Goal: Task Accomplishment & Management: Complete application form

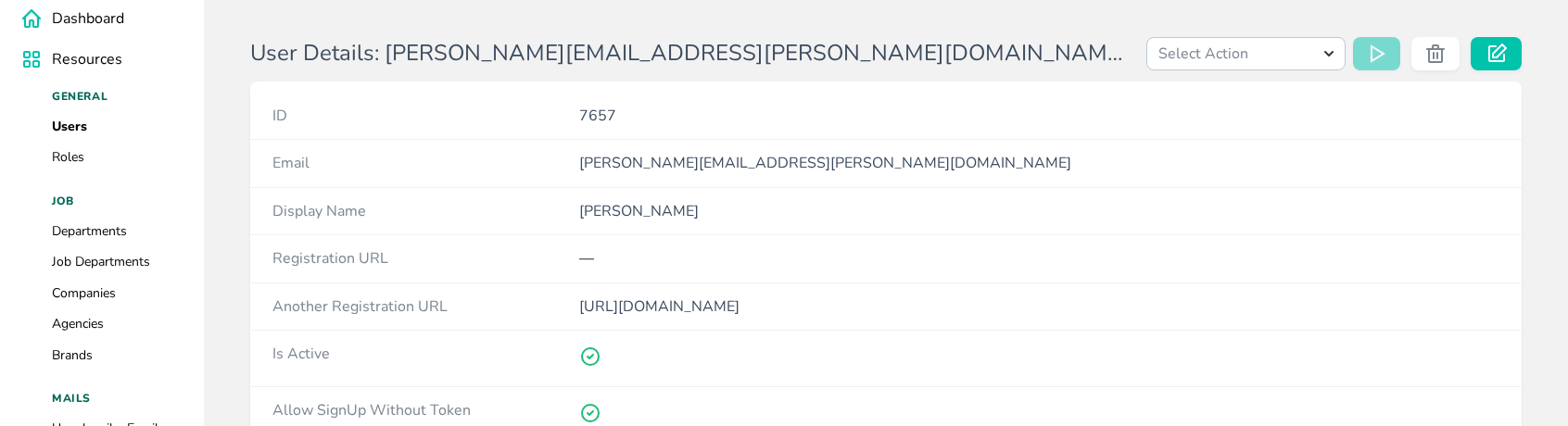
scroll to position [71, 0]
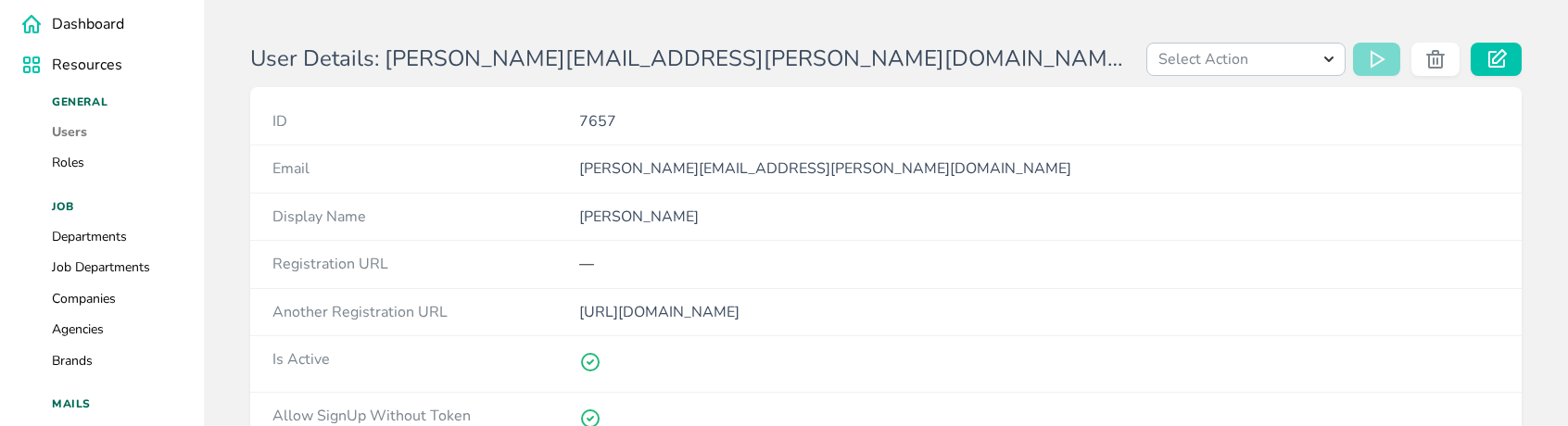
click at [66, 132] on link "Users" at bounding box center [70, 131] width 35 height 18
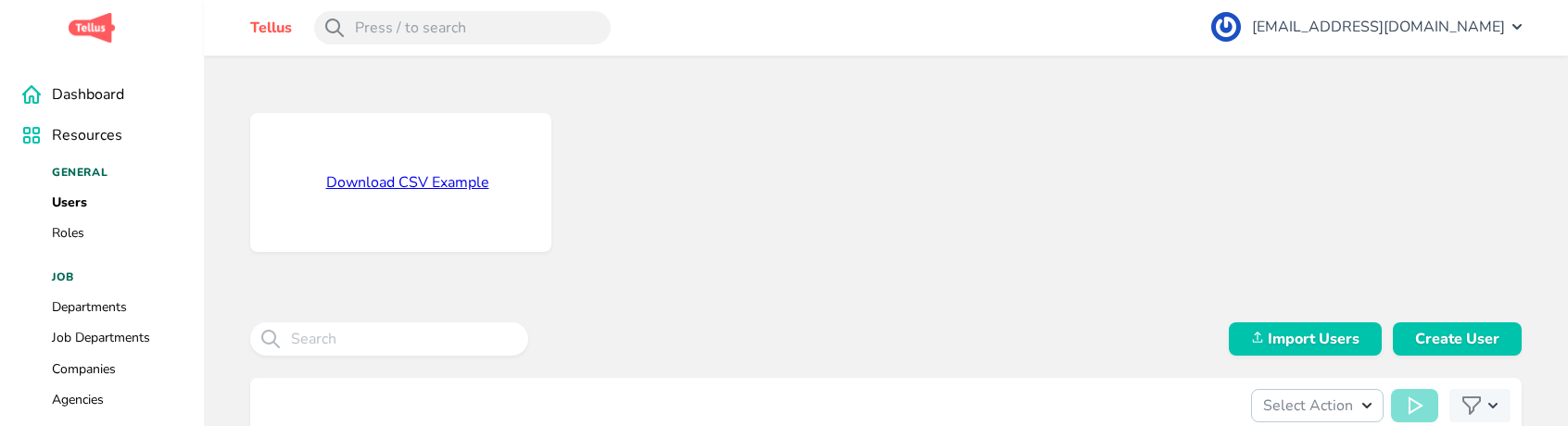
click at [230, 214] on div "Download CSV Example Import Users Create User Select Action Import Users Larave…" at bounding box center [886, 359] width 1364 height 606
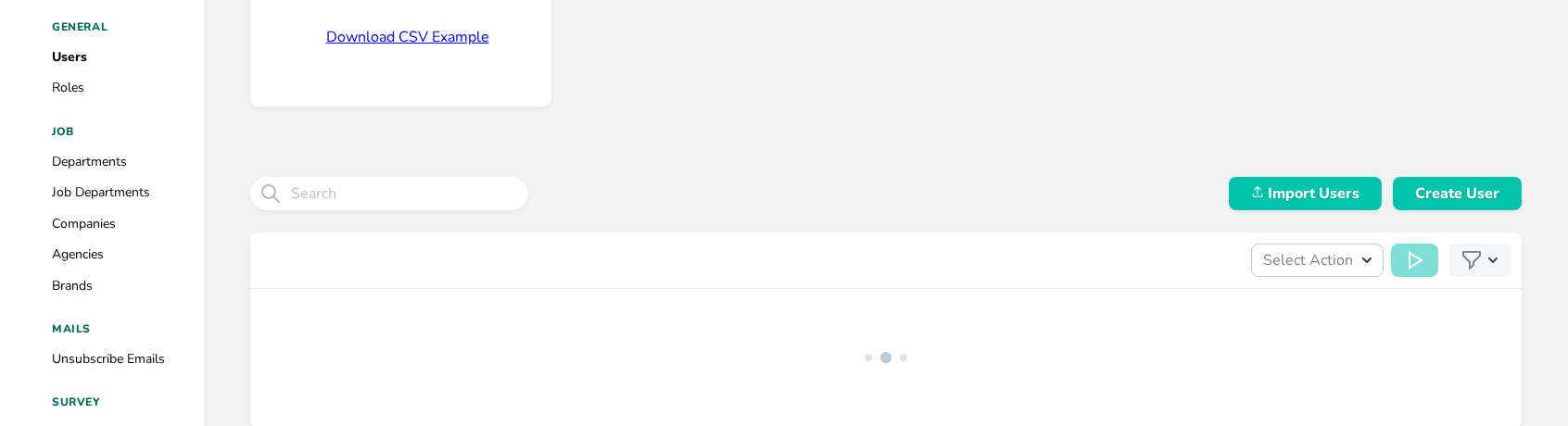
scroll to position [151, 0]
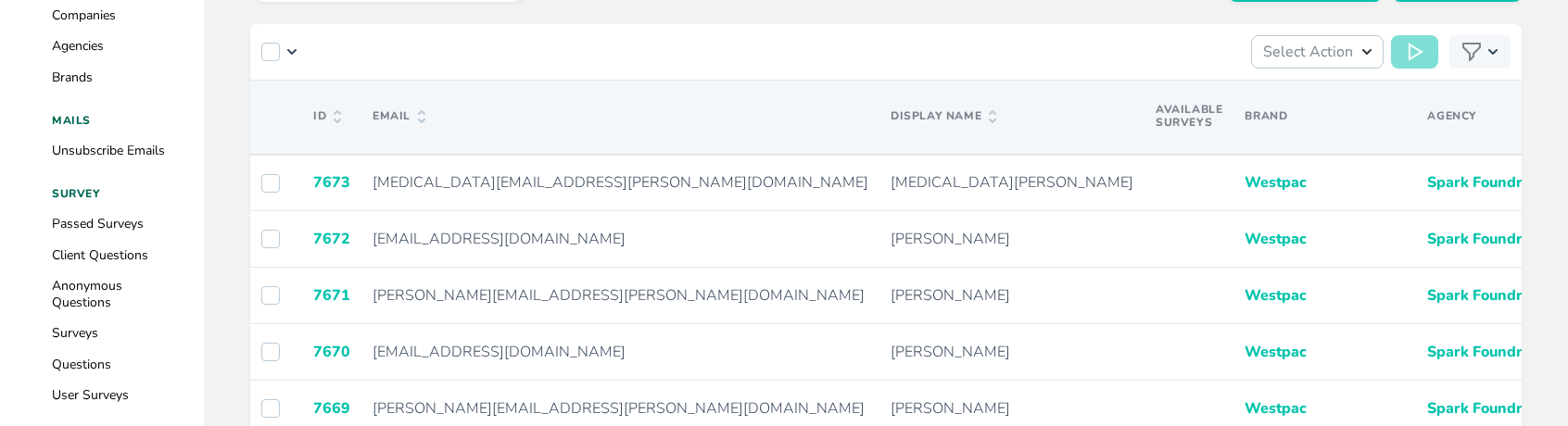
scroll to position [383, 0]
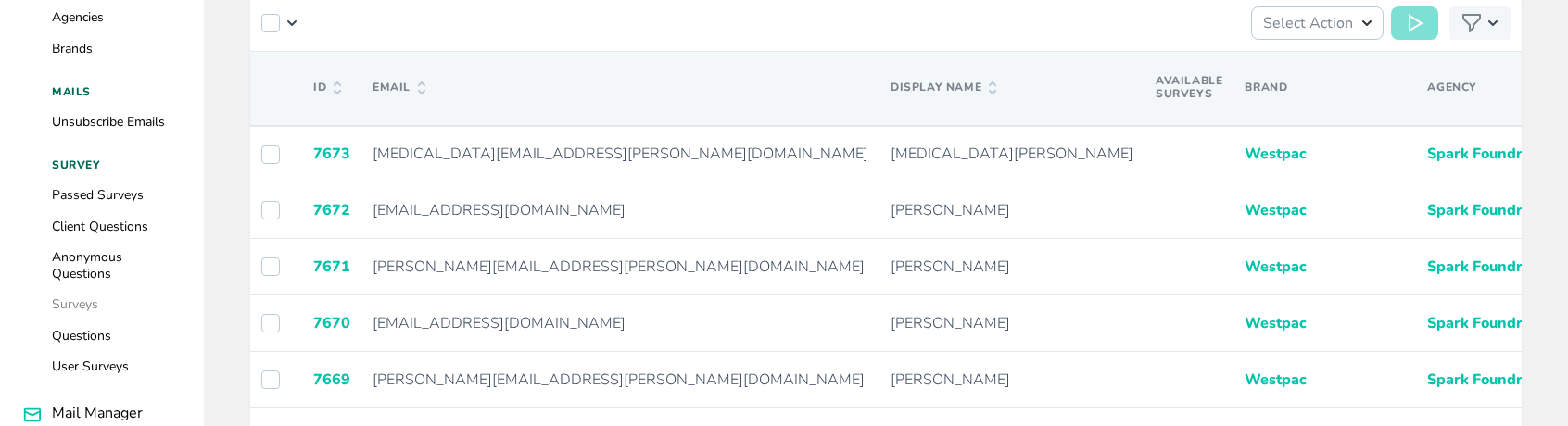
click at [84, 224] on link "Surveys" at bounding box center [75, 304] width 47 height 18
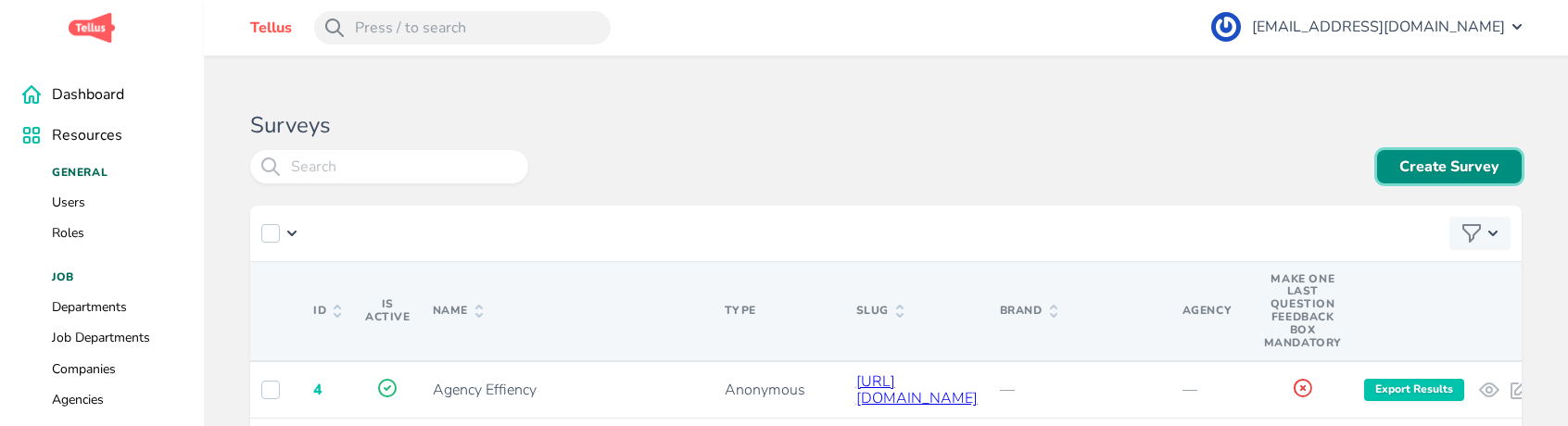
click at [1436, 163] on link "Create Survey" at bounding box center [1449, 167] width 144 height 34
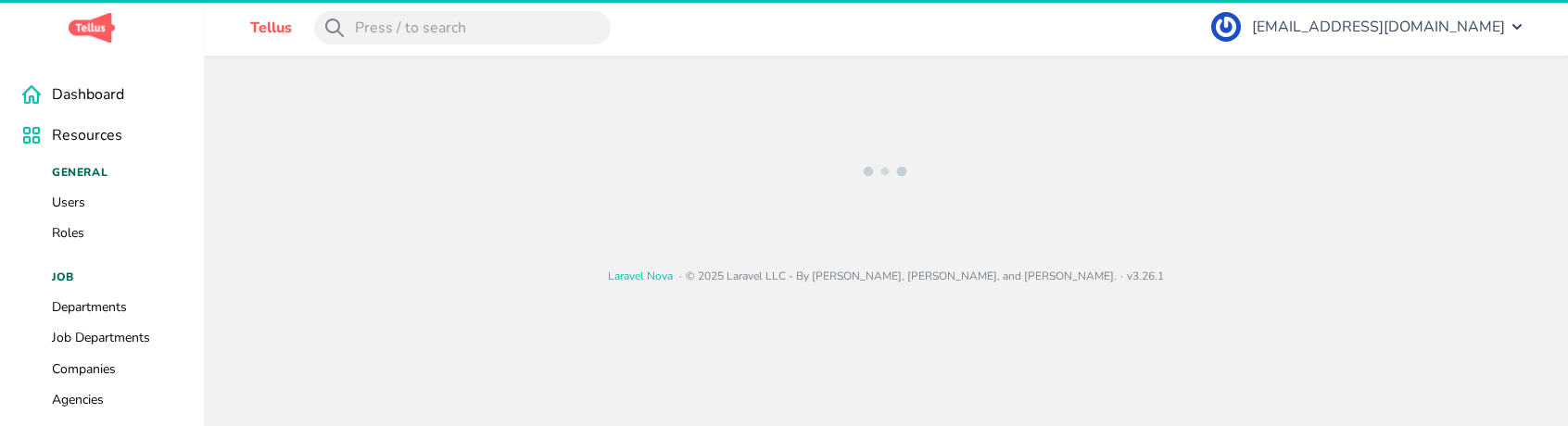
select select "anonymous"
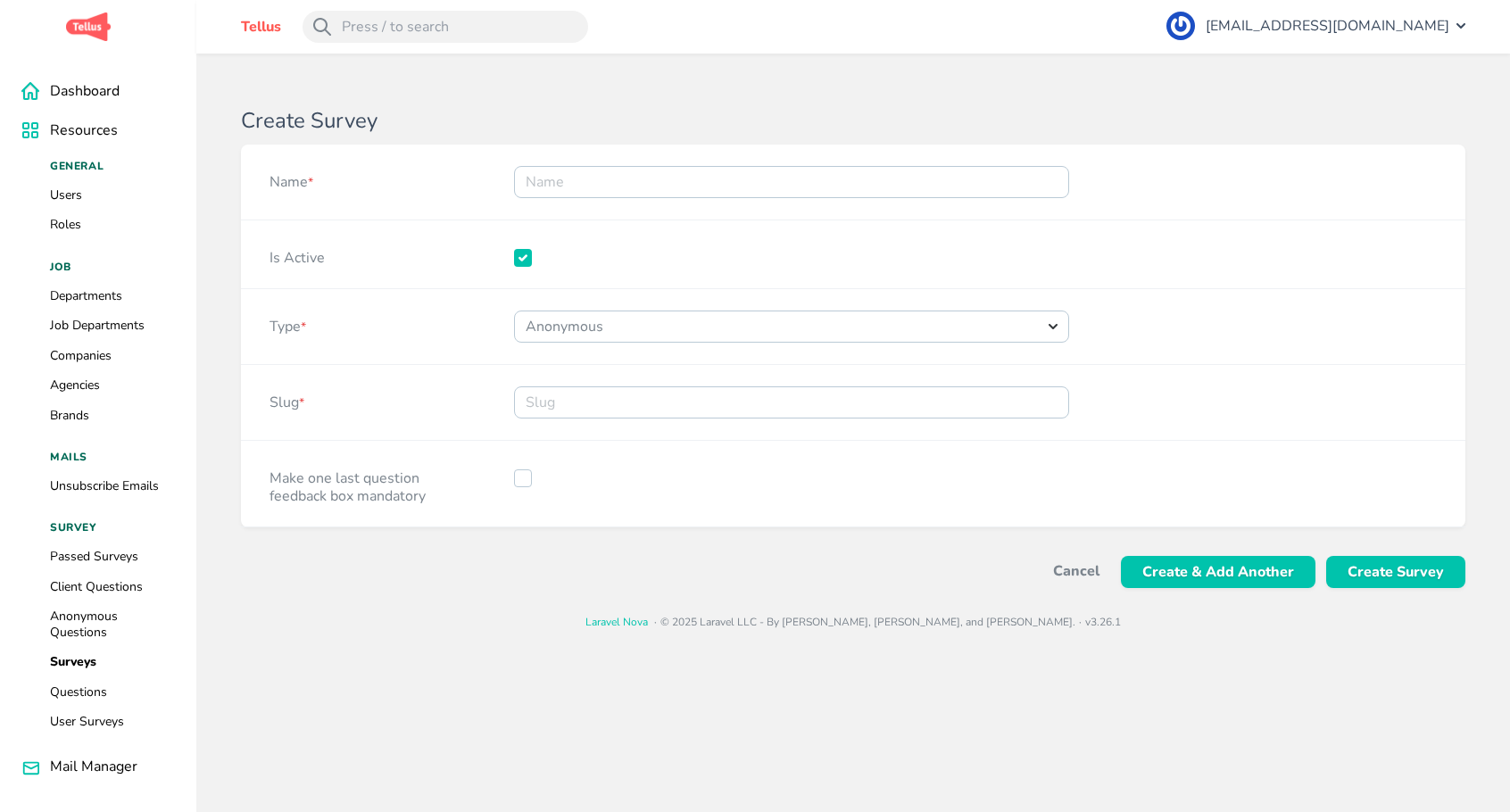
click at [740, 93] on div "Create Survey Name * Is Active Type * Choose an option Standard Anonymous Clien…" at bounding box center [853, 363] width 1314 height 619
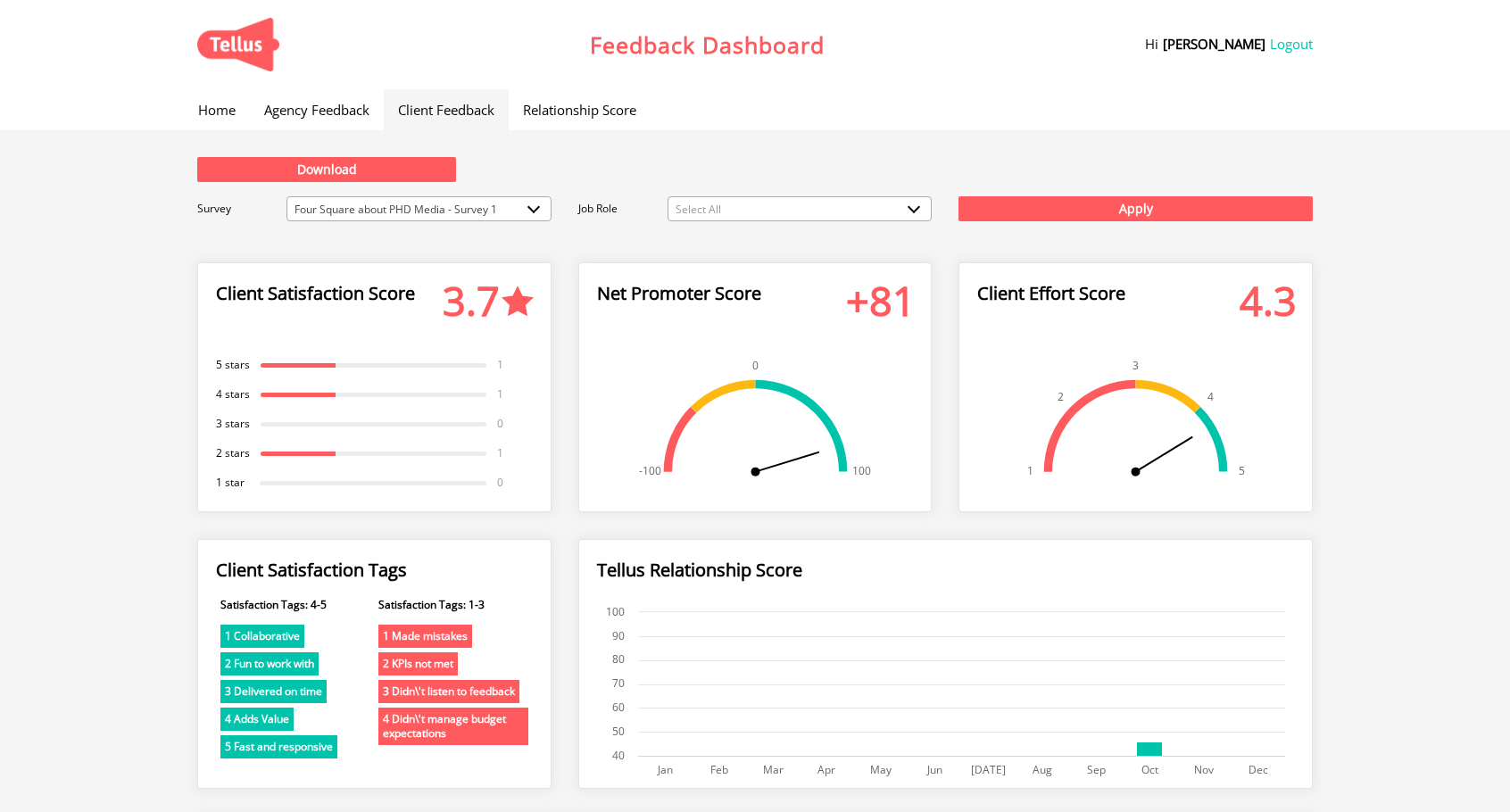
click at [238, 112] on link "Home" at bounding box center [217, 109] width 66 height 41
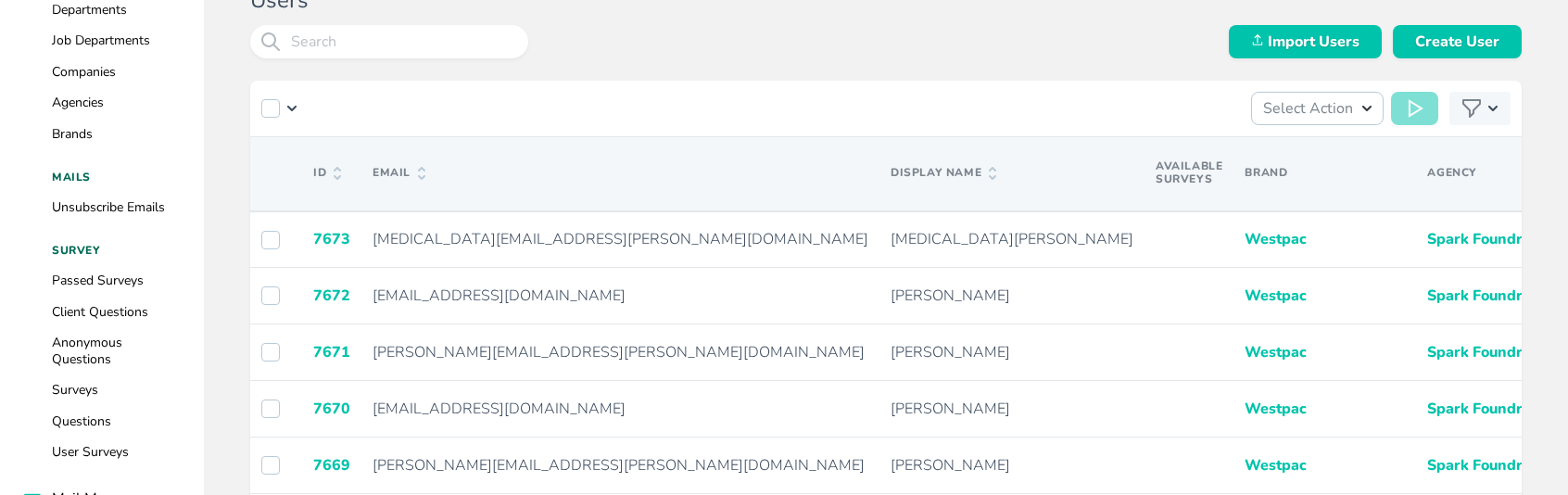
scroll to position [331, 0]
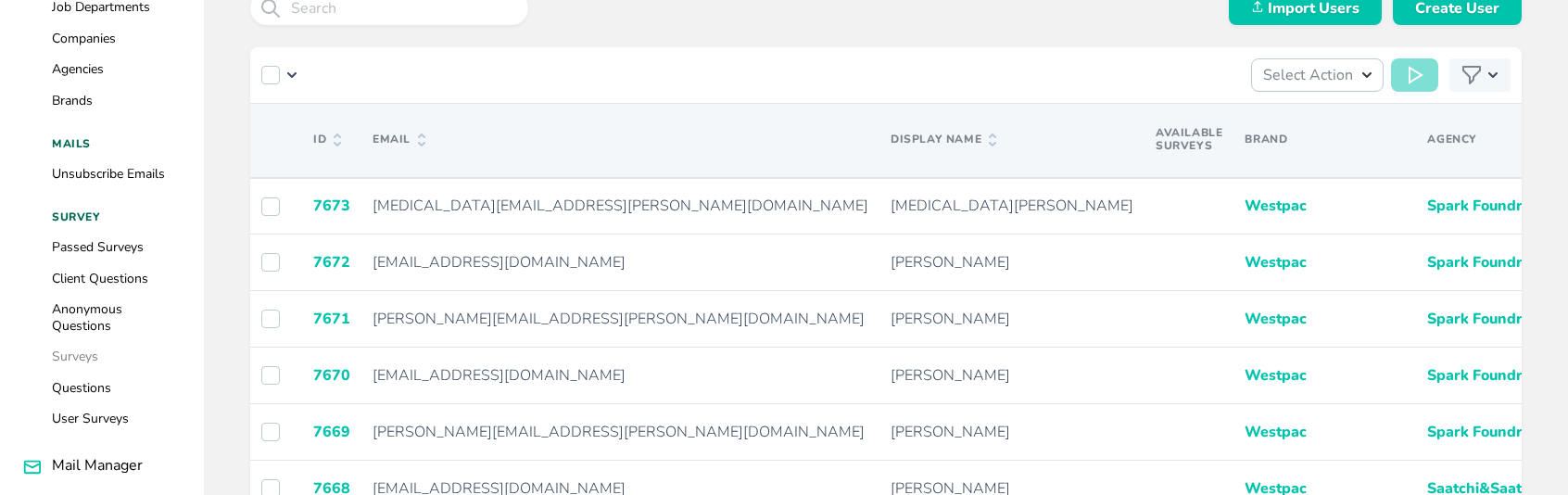
click at [79, 352] on link "Surveys" at bounding box center [75, 356] width 47 height 18
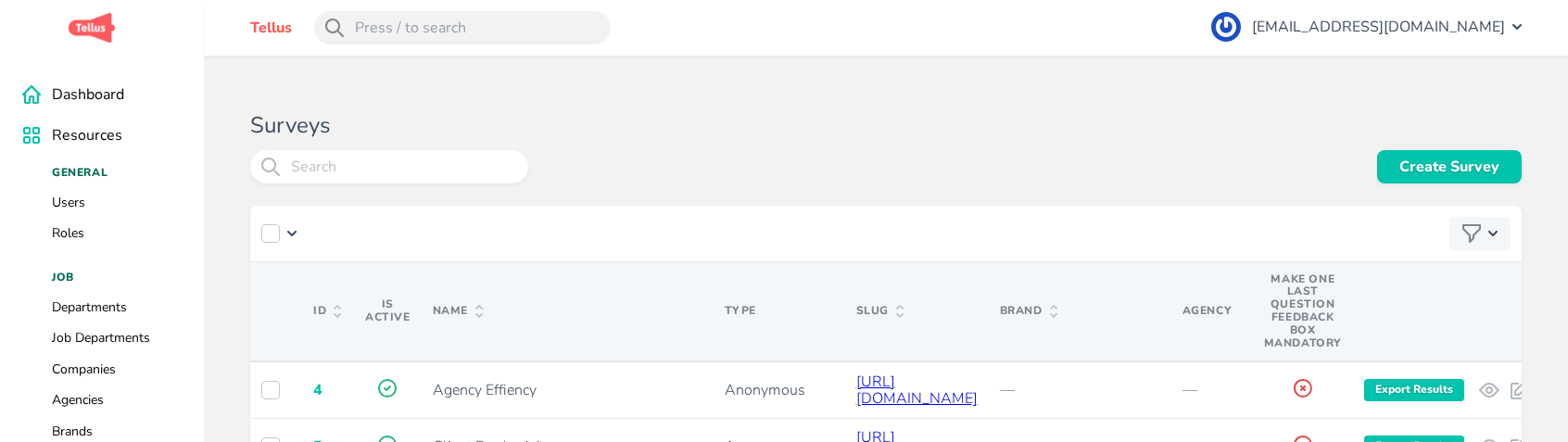
click at [1412, 181] on link "Create Survey" at bounding box center [1449, 167] width 144 height 34
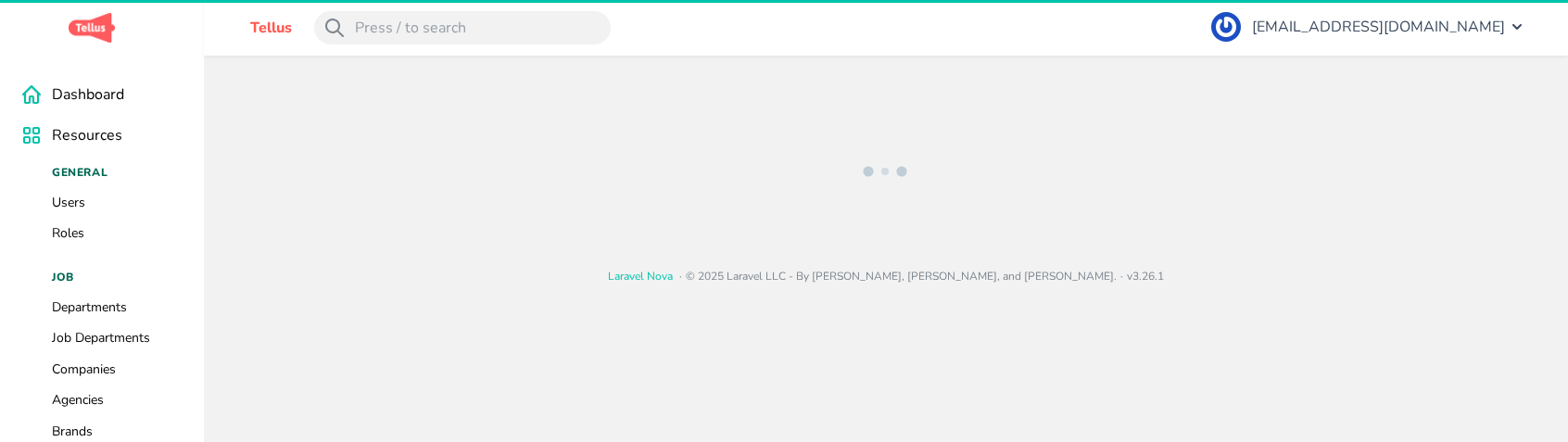
select select "anonymous"
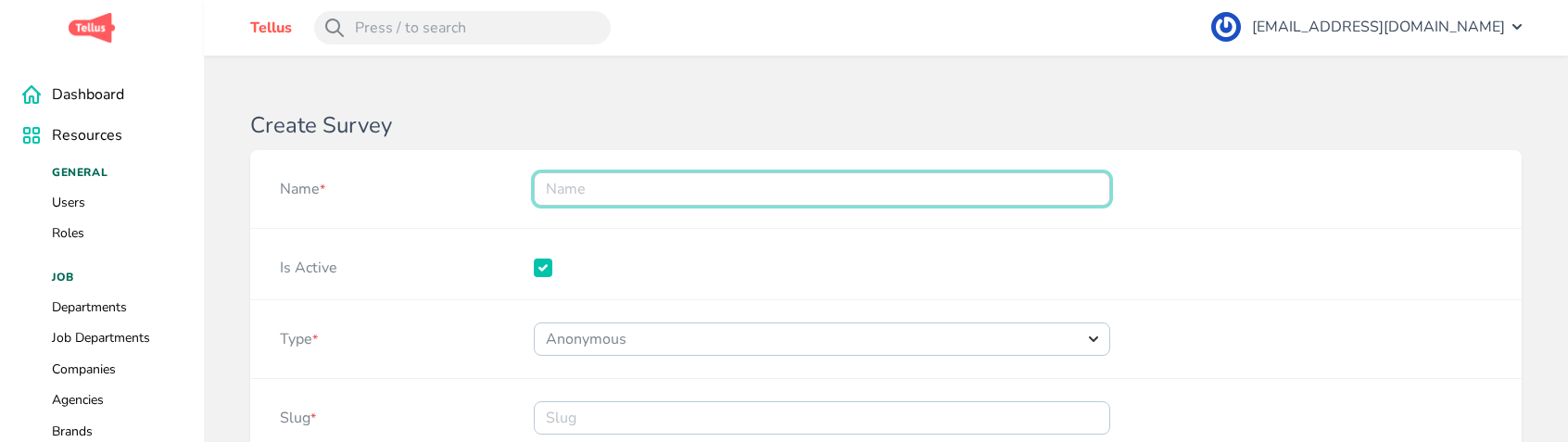
click at [661, 180] on input "Name *" at bounding box center [822, 189] width 577 height 34
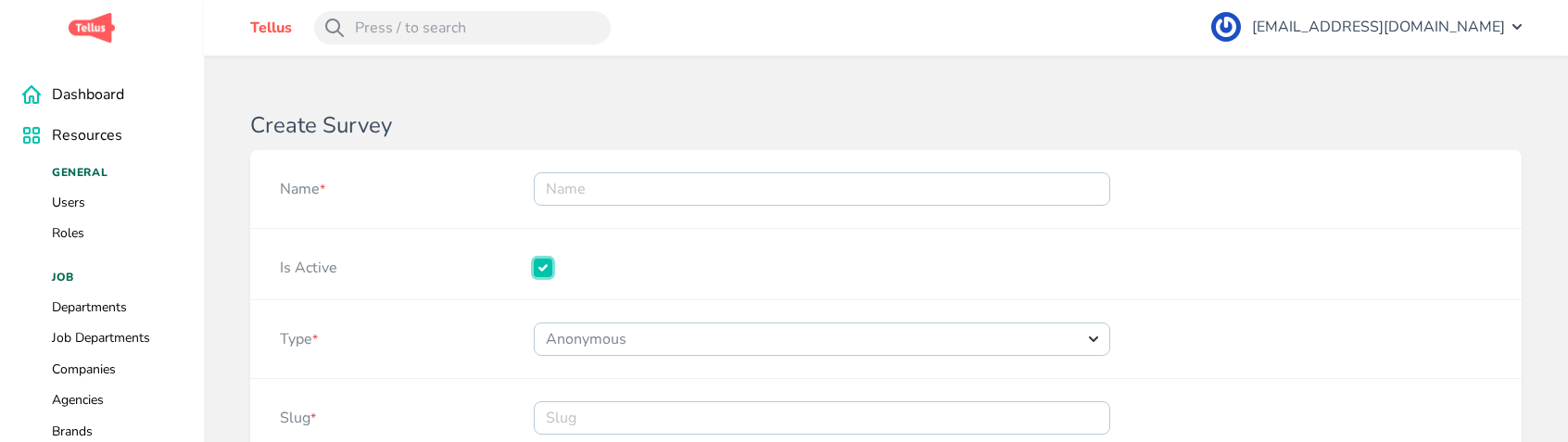
click at [545, 270] on input "Is Active" at bounding box center [543, 268] width 19 height 19
checkbox input "true"
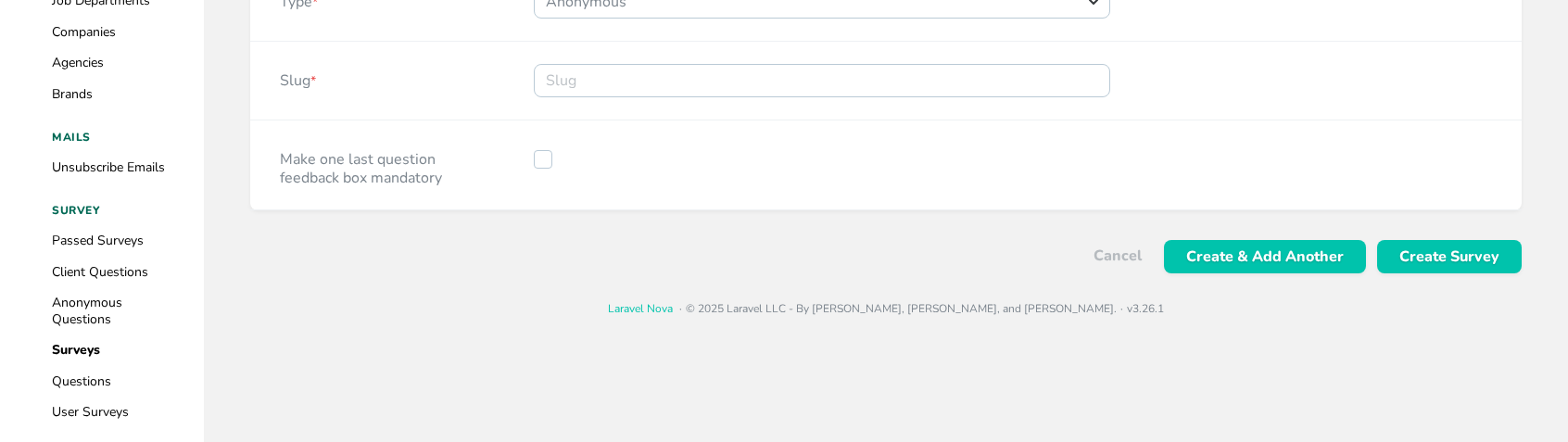
scroll to position [386, 0]
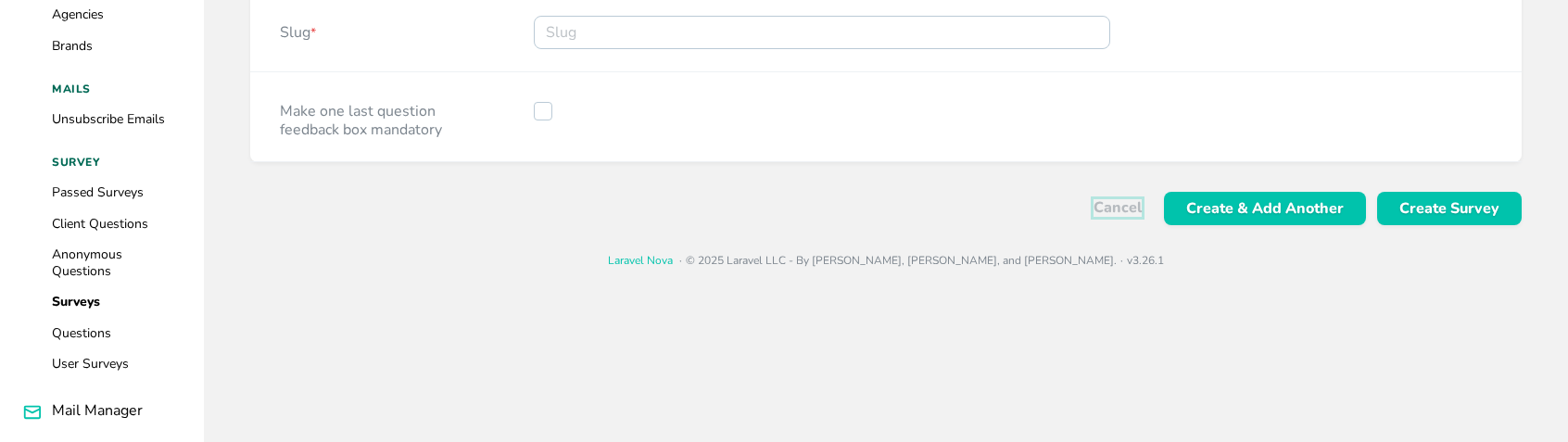
click at [1118, 211] on link "Cancel" at bounding box center [1117, 208] width 48 height 17
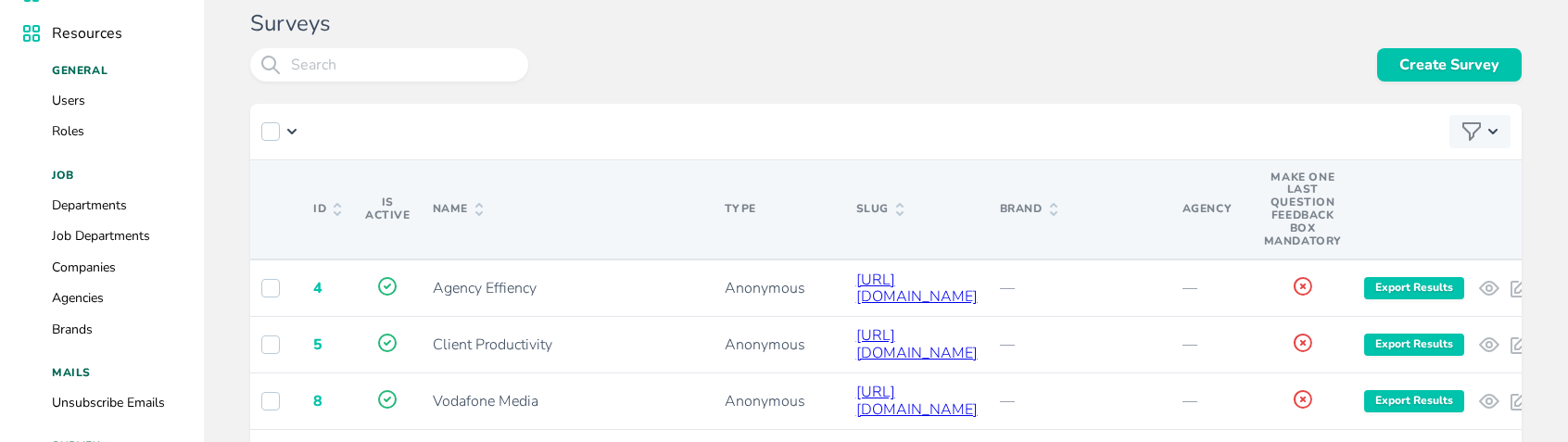
scroll to position [107, 0]
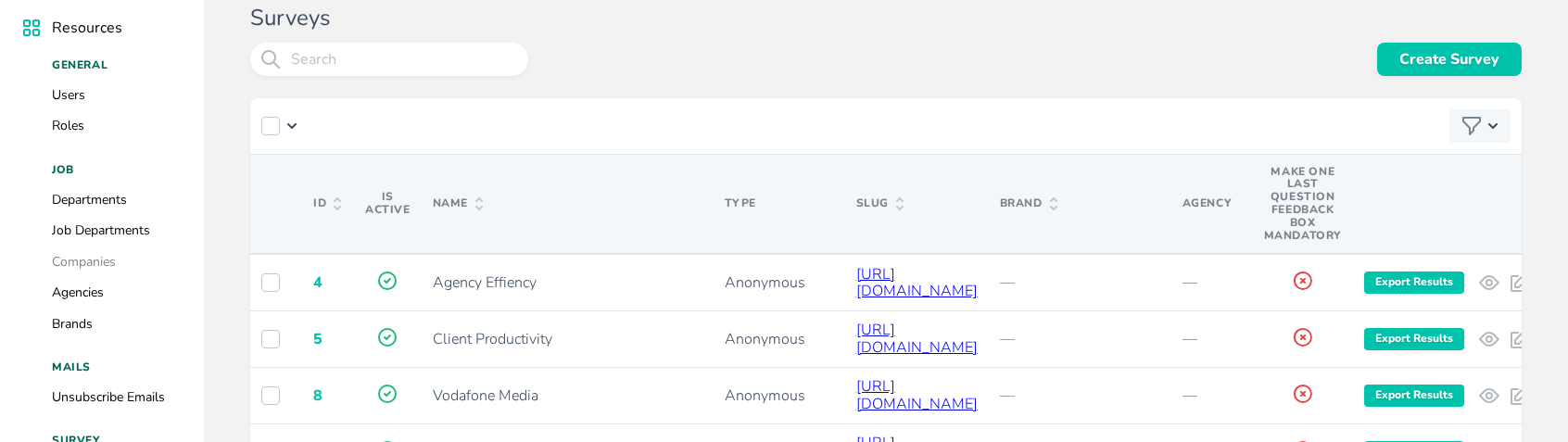
click at [90, 264] on link "Companies" at bounding box center [84, 261] width 64 height 18
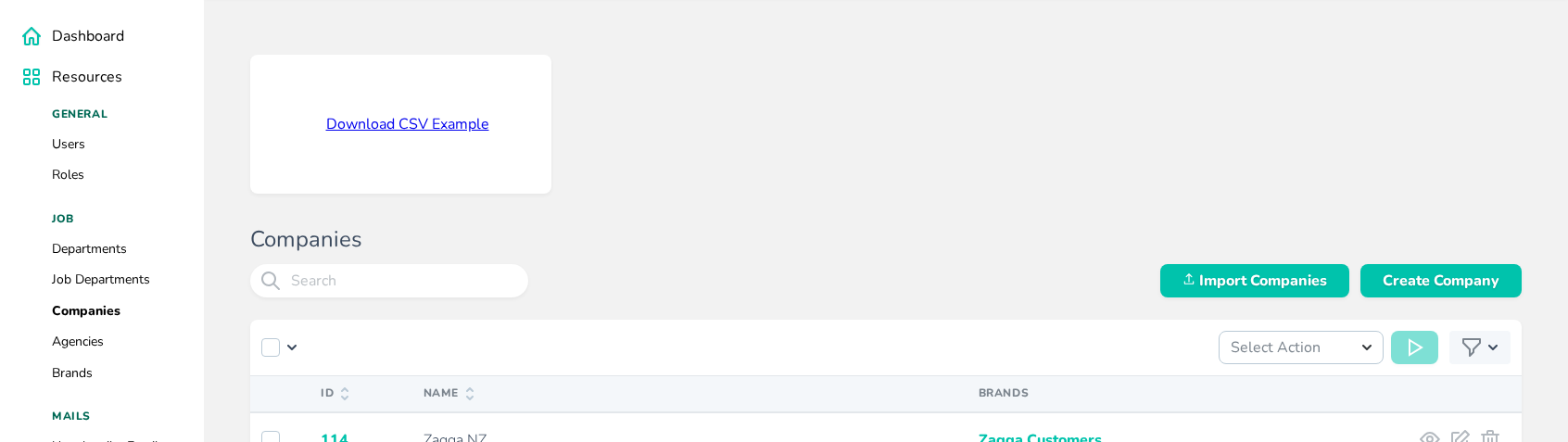
scroll to position [70, 0]
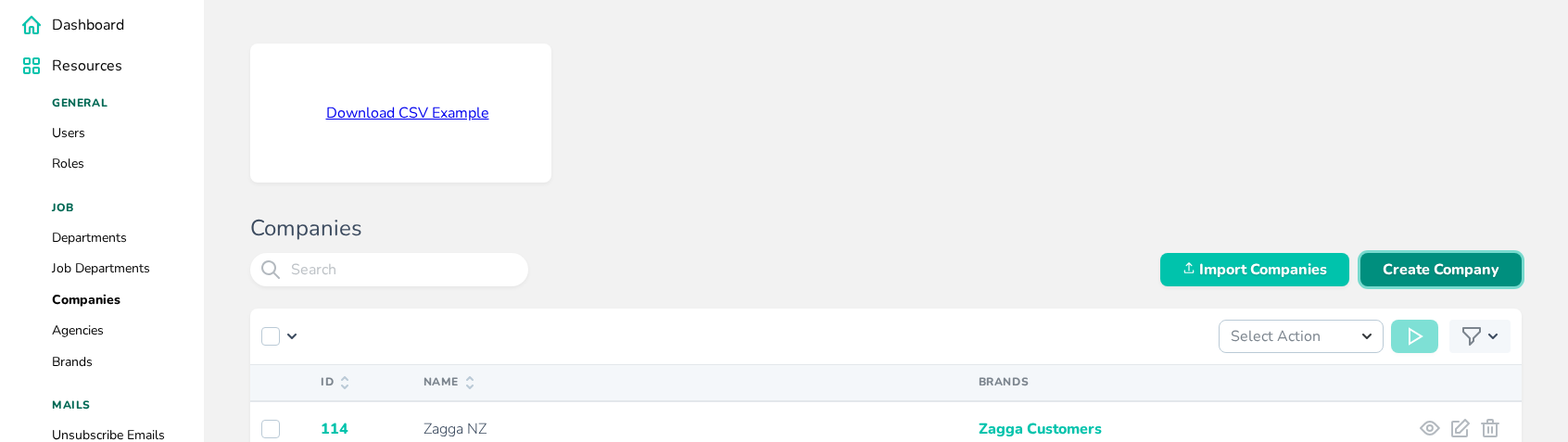
click at [1409, 253] on link "Create Company" at bounding box center [1440, 269] width 161 height 34
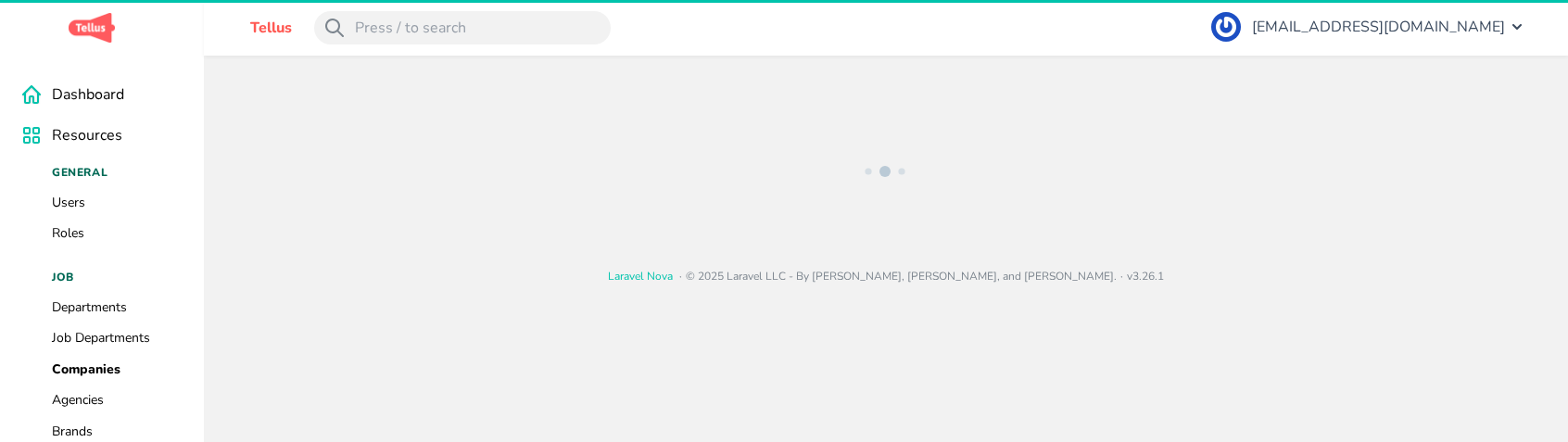
select select
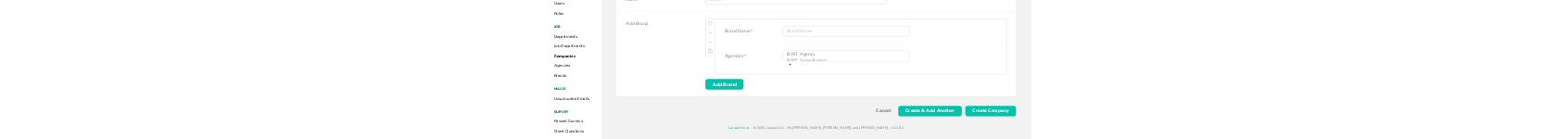
scroll to position [194, 0]
